Goal: Task Accomplishment & Management: Use online tool/utility

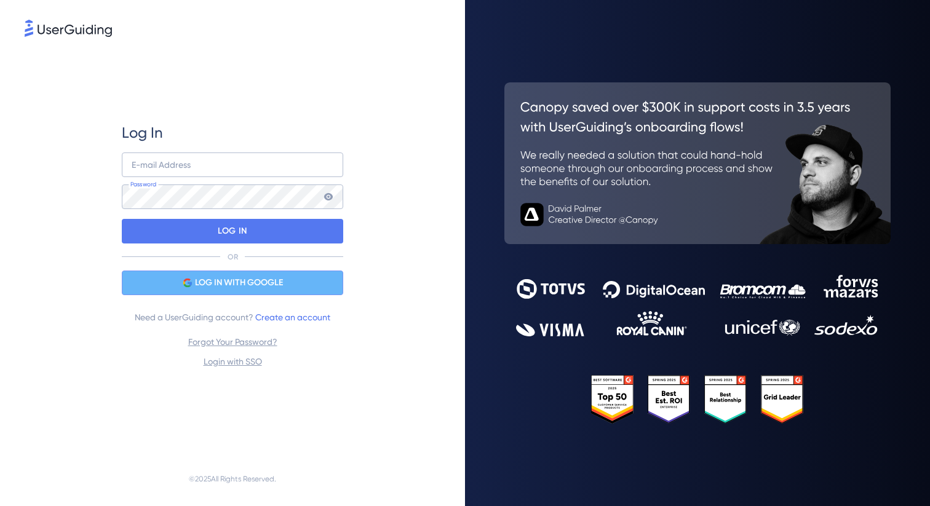
click at [262, 287] on span "LOG IN WITH GOOGLE" at bounding box center [239, 283] width 88 height 15
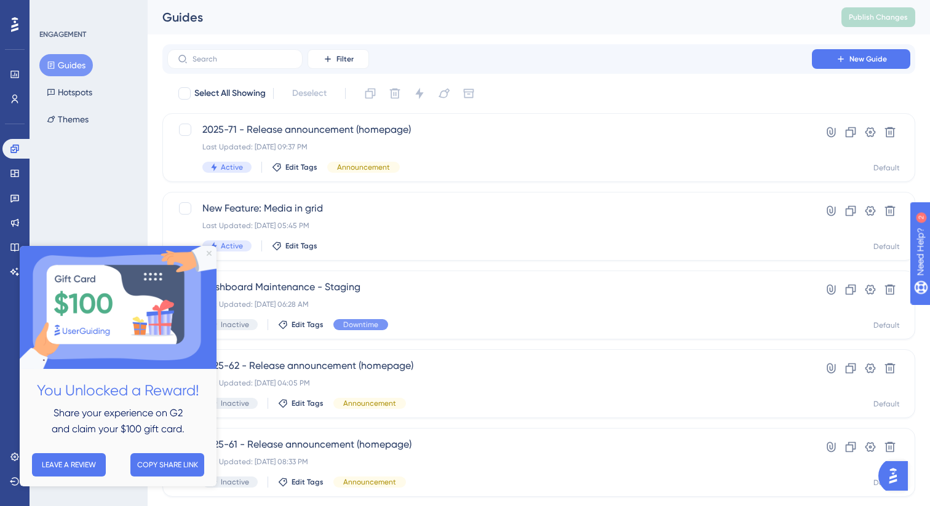
click at [210, 255] on icon "Close Preview" at bounding box center [209, 253] width 5 height 5
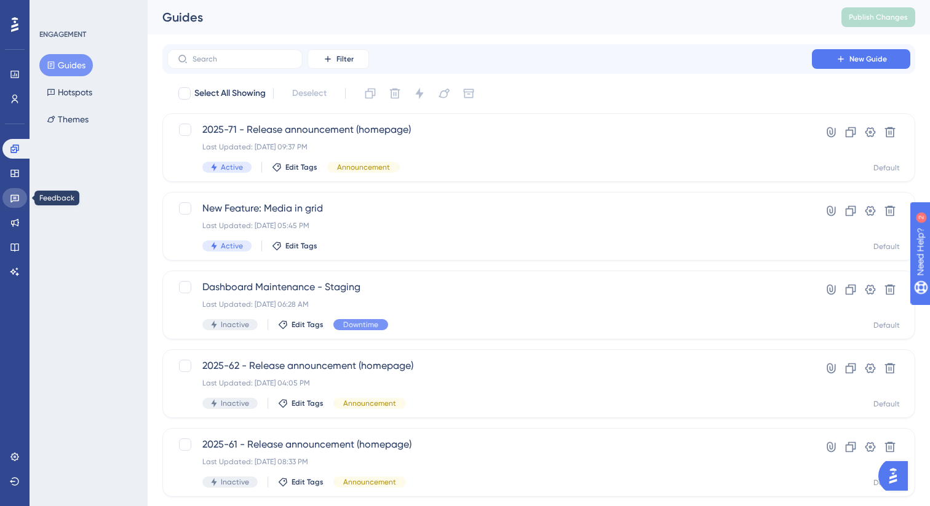
click at [14, 197] on icon at bounding box center [14, 199] width 9 height 8
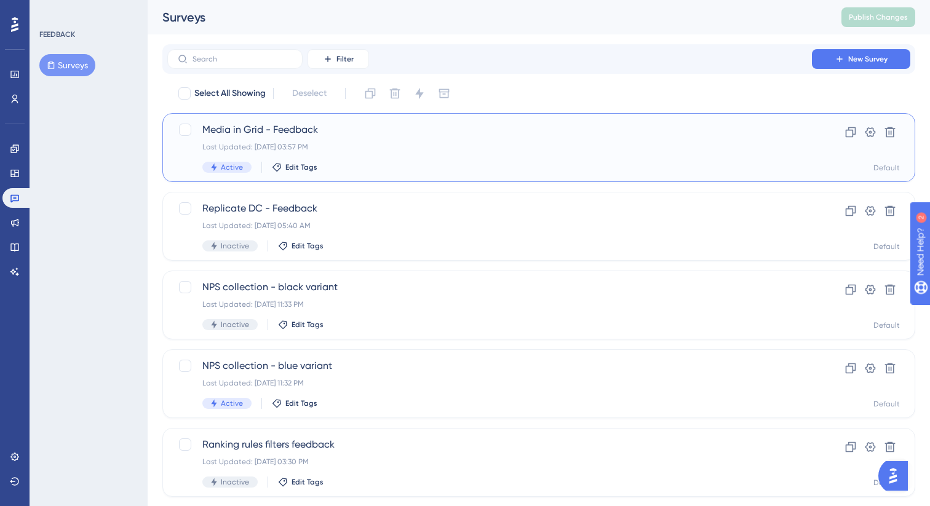
click at [409, 148] on div "Last Updated: [DATE] 03:57 PM" at bounding box center [489, 147] width 575 height 10
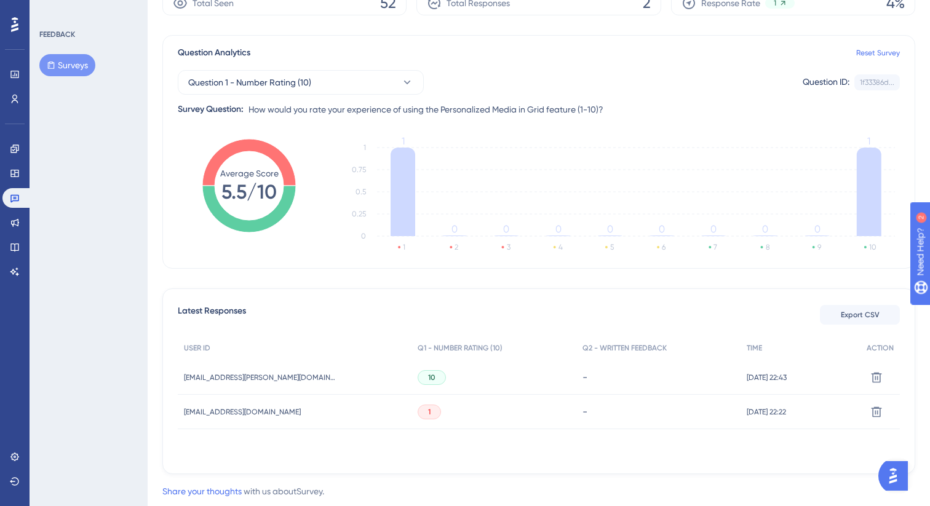
scroll to position [169, 0]
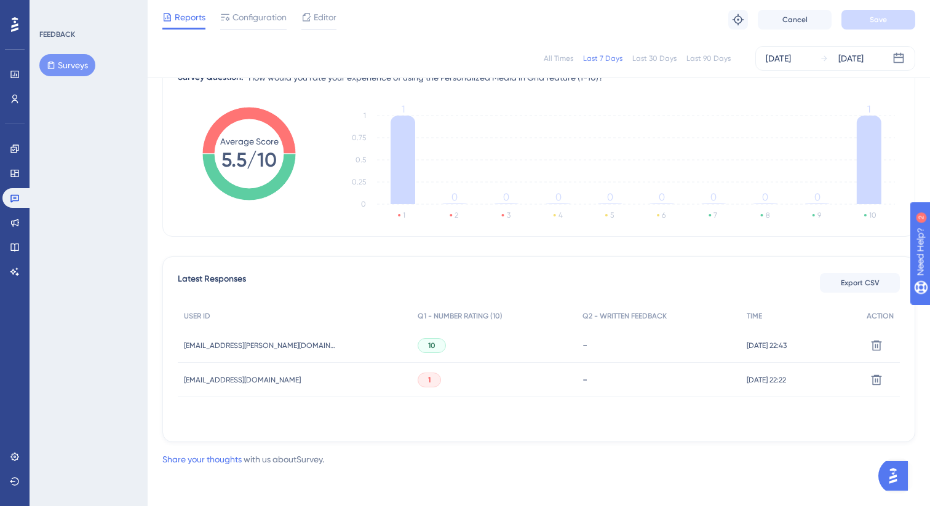
click at [445, 373] on div "1" at bounding box center [494, 380] width 165 height 34
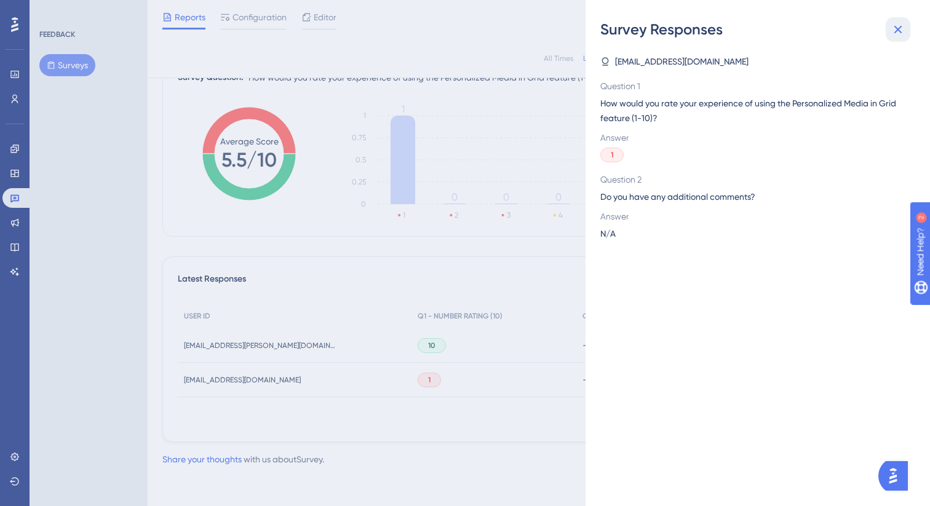
click at [899, 29] on icon at bounding box center [898, 29] width 15 height 15
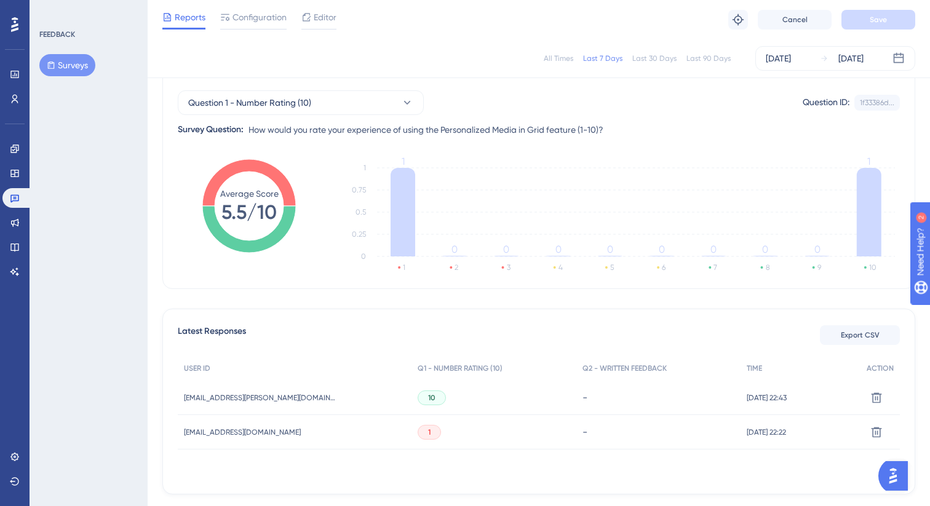
scroll to position [0, 0]
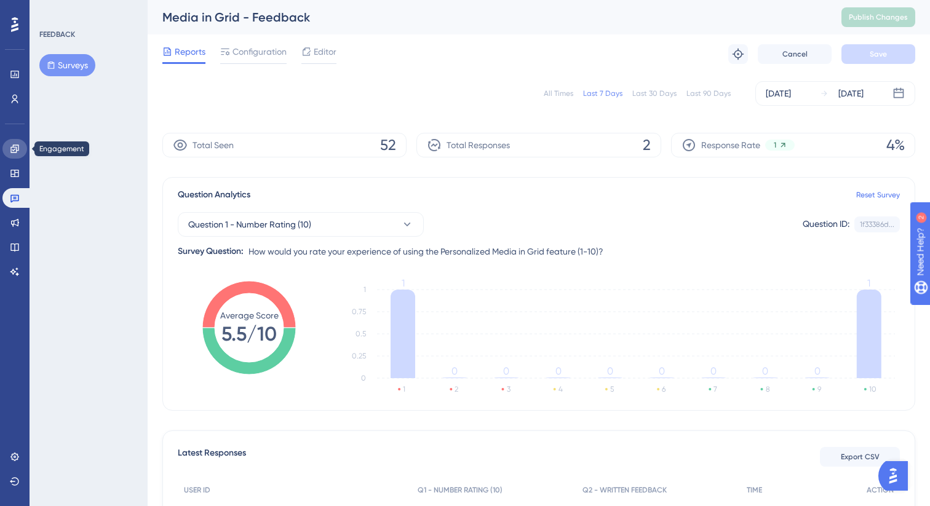
click at [18, 143] on link at bounding box center [14, 149] width 25 height 20
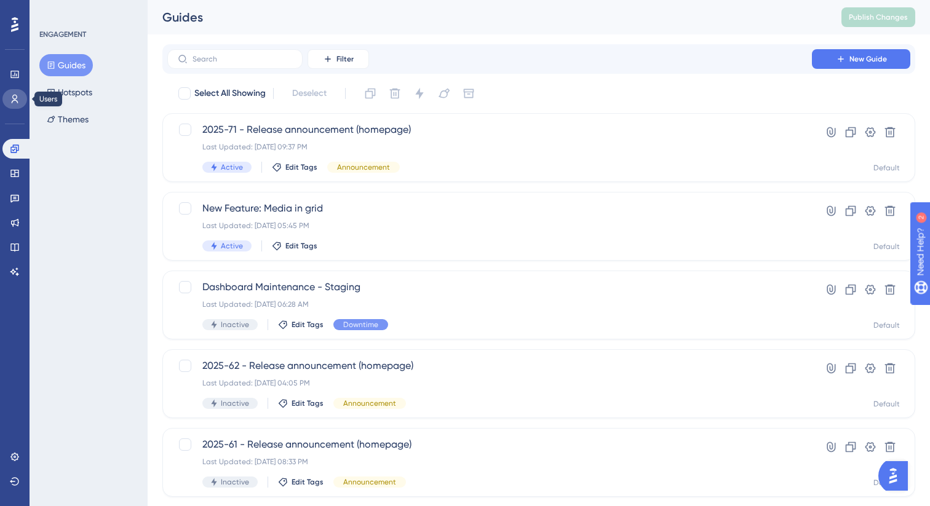
click at [21, 104] on link at bounding box center [14, 99] width 25 height 20
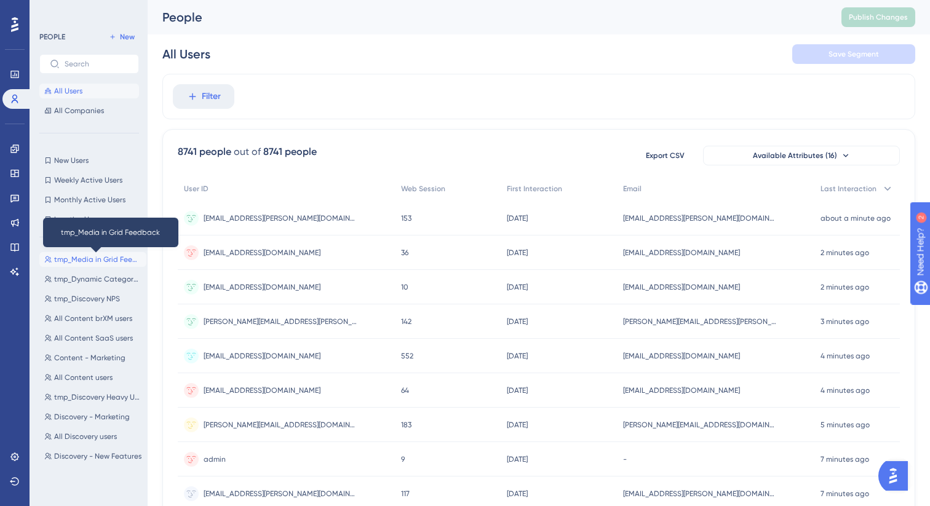
click at [101, 263] on span "tmp_Media in Grid Feedback" at bounding box center [97, 260] width 87 height 10
